Goal: Find specific page/section: Find specific page/section

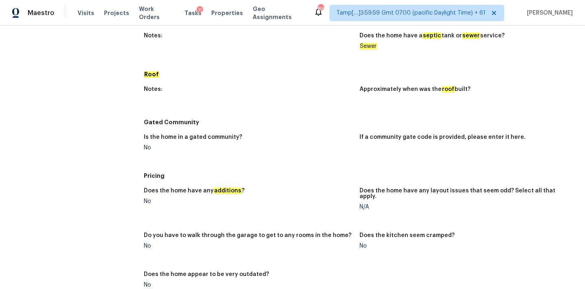
scroll to position [1087, 0]
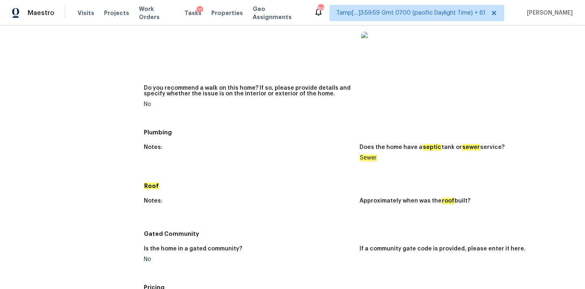
scroll to position [1087, 0]
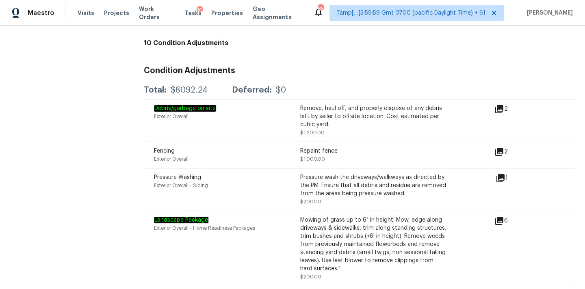
scroll to position [1011, 0]
